Goal: Information Seeking & Learning: Learn about a topic

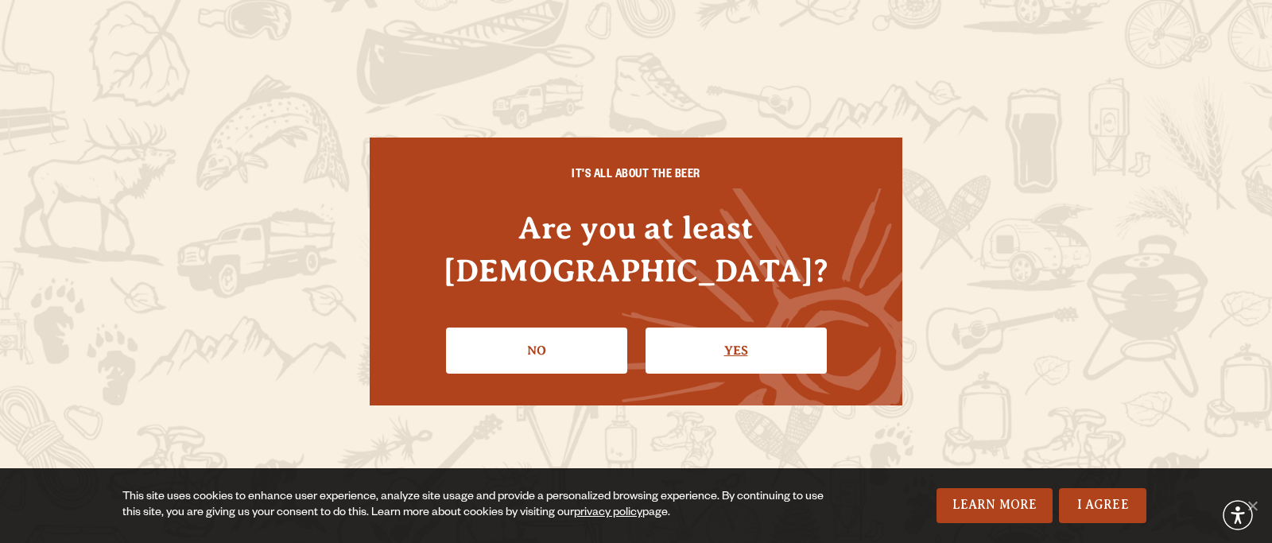
click at [720, 328] on link "Yes" at bounding box center [736, 351] width 181 height 46
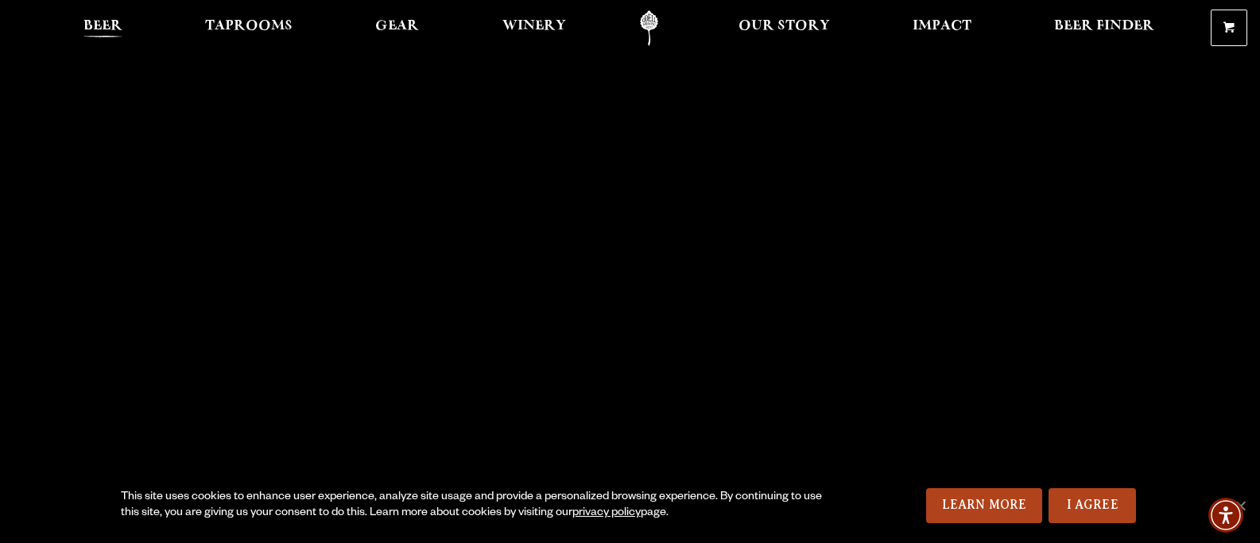
click at [101, 29] on span "Beer" at bounding box center [102, 26] width 39 height 13
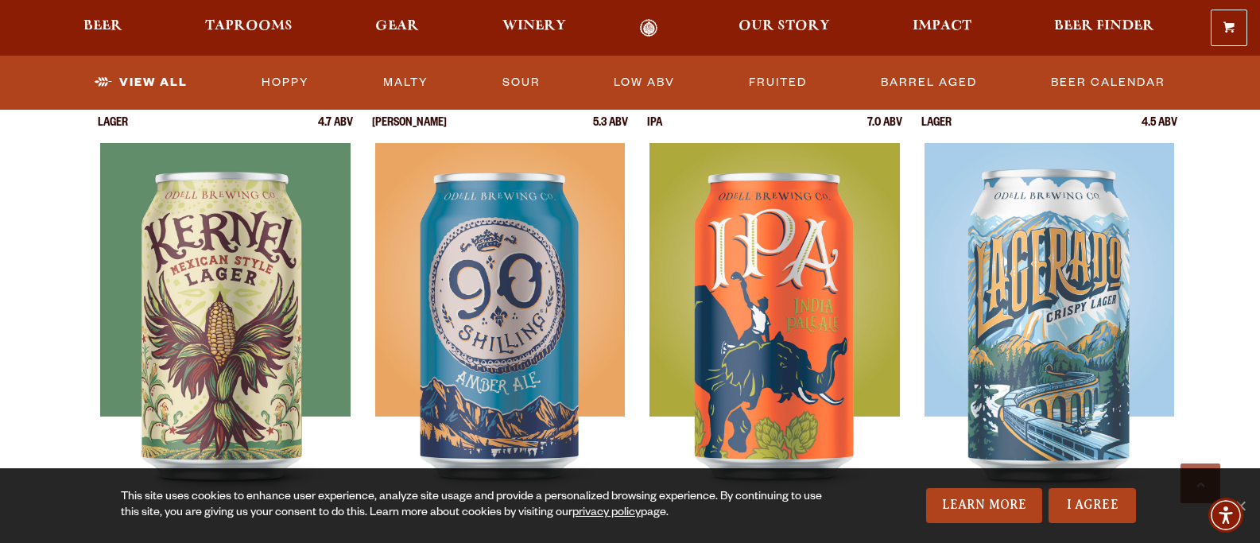
scroll to position [716, 0]
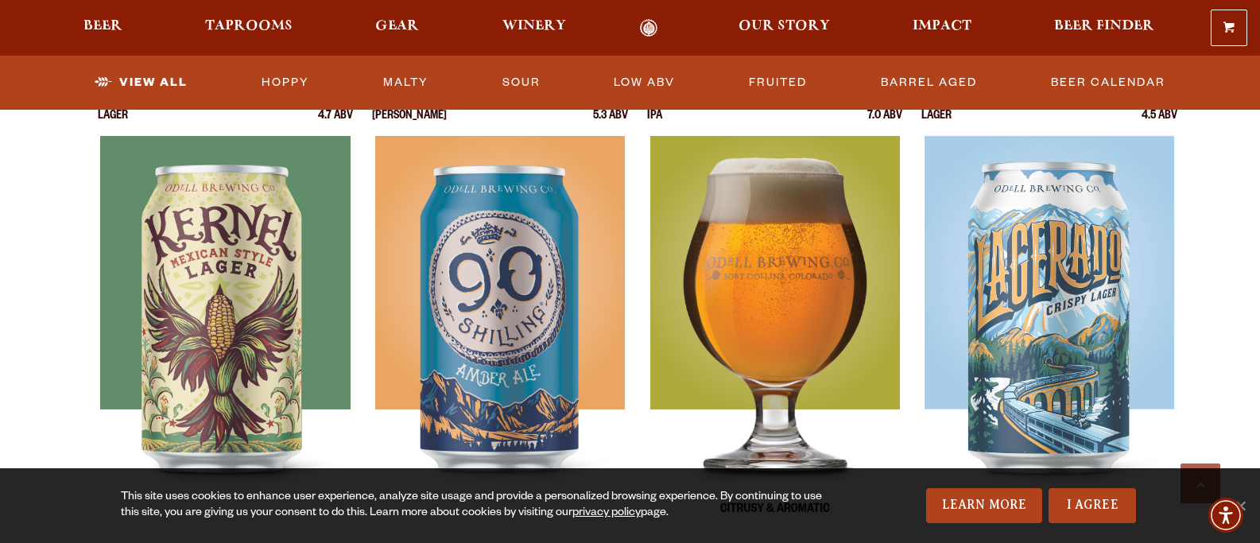
click at [786, 285] on img at bounding box center [775, 335] width 250 height 398
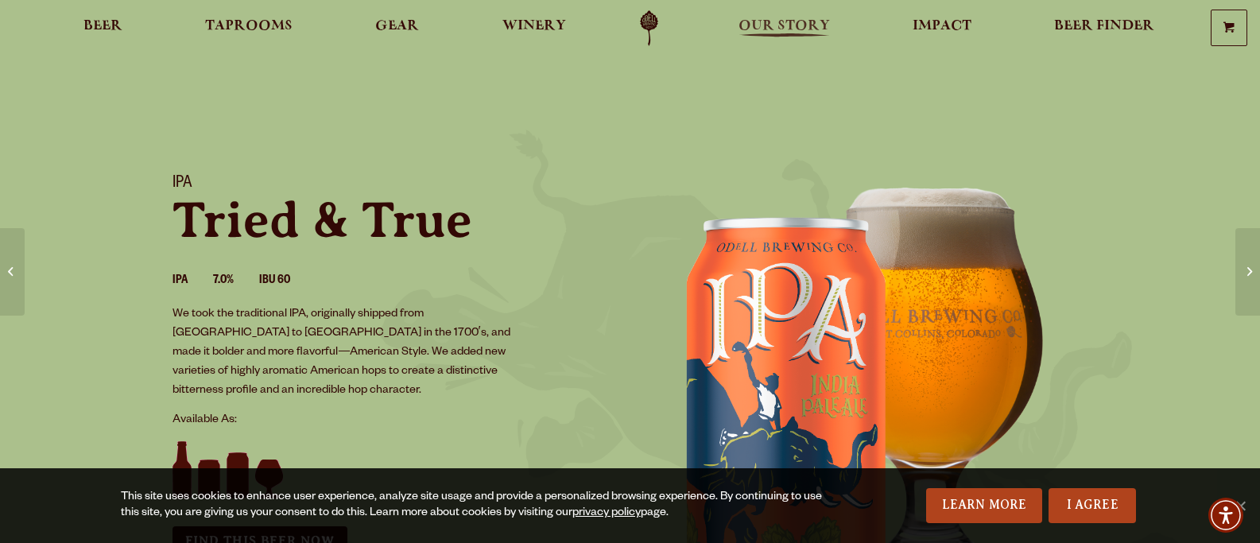
click at [782, 21] on span "Our Story" at bounding box center [784, 26] width 91 height 13
